Goal: Information Seeking & Learning: Find specific fact

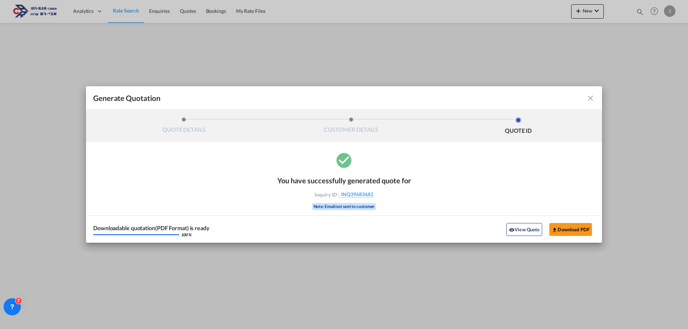
click at [592, 96] on md-icon "icon-close fg-AAA8AD cursor m-0" at bounding box center [590, 98] width 9 height 9
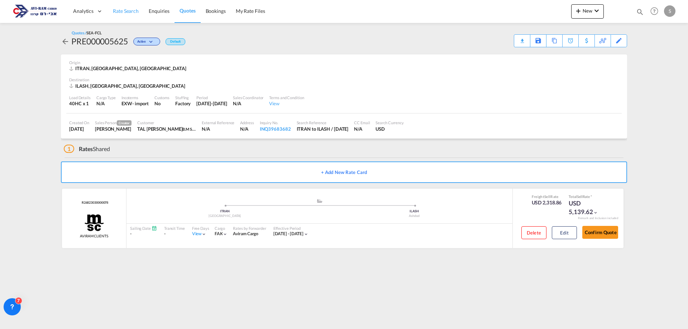
click at [121, 12] on span "Rate Search" at bounding box center [126, 11] width 26 height 6
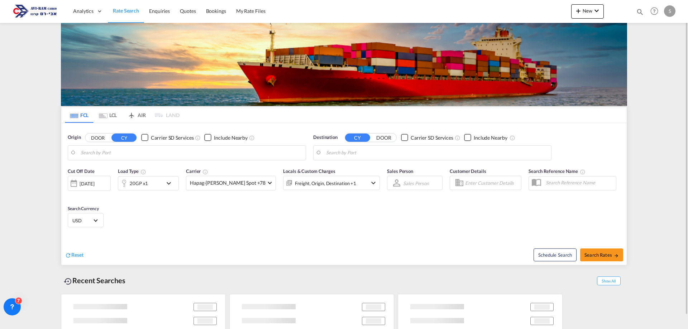
type input "[GEOGRAPHIC_DATA], ITRAN"
type input "Ashdod, ILASH"
